Goal: Transaction & Acquisition: Subscribe to service/newsletter

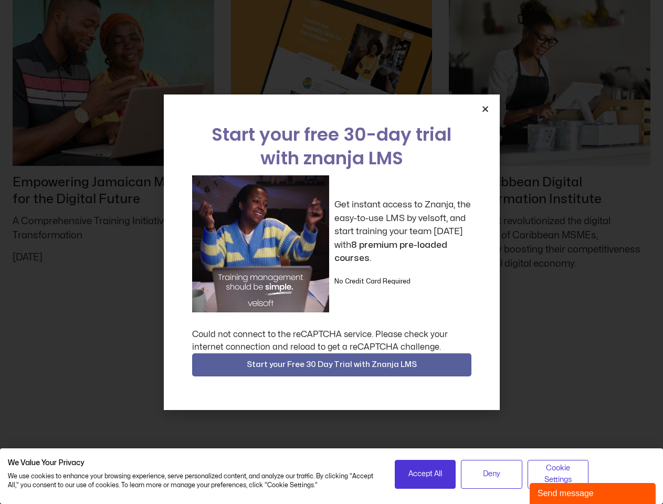
click at [331, 252] on div "Get instant access to Znanja, the easy-to-use LMS by velsoft, and start trainin…" at bounding box center [331, 243] width 279 height 137
click at [485, 109] on icon "Close" at bounding box center [485, 109] width 8 height 8
click at [332, 365] on span "Start your Free 30 Day Trial with Znanja LMS" at bounding box center [332, 364] width 170 height 13
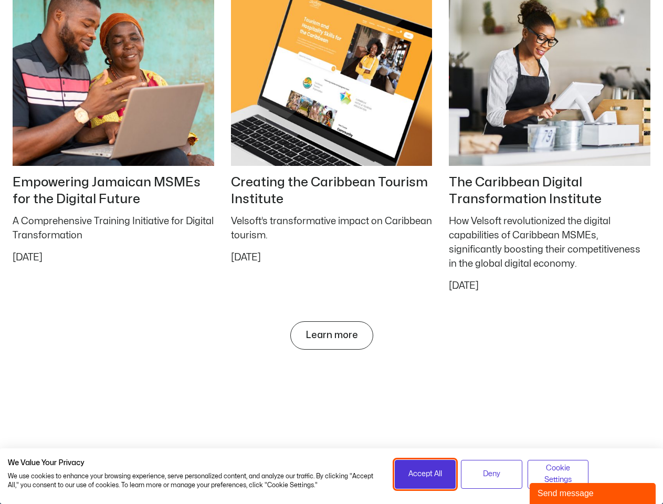
click at [425, 474] on span "Accept All" at bounding box center [425, 474] width 34 height 12
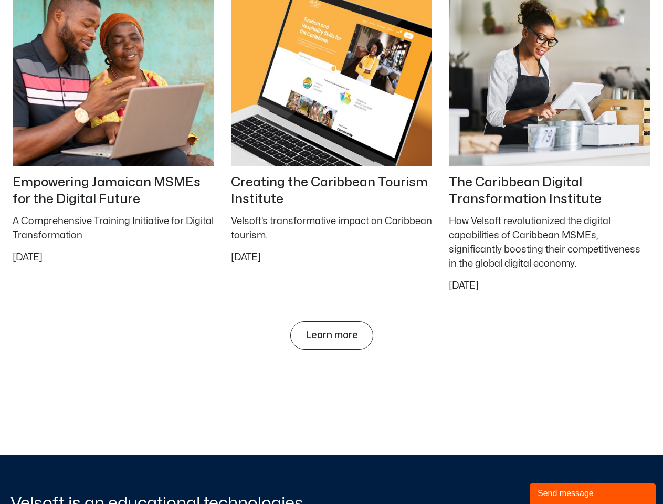
click at [592, 493] on div "Send message" at bounding box center [592, 493] width 110 height 13
